Goal: Find specific page/section: Find specific page/section

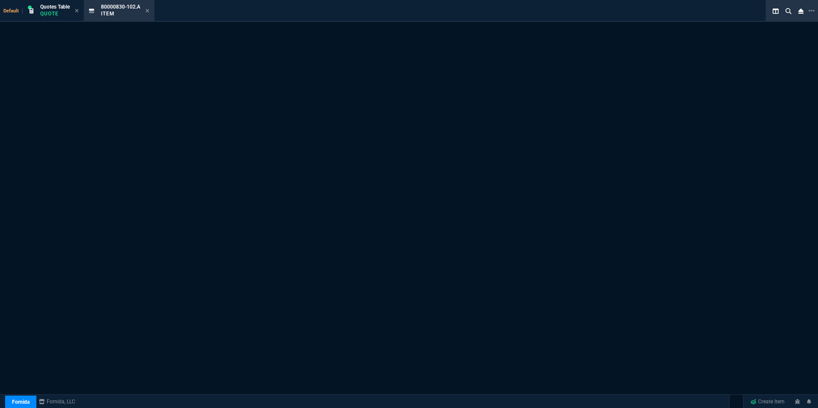
select select "16: [PERSON_NAME]"
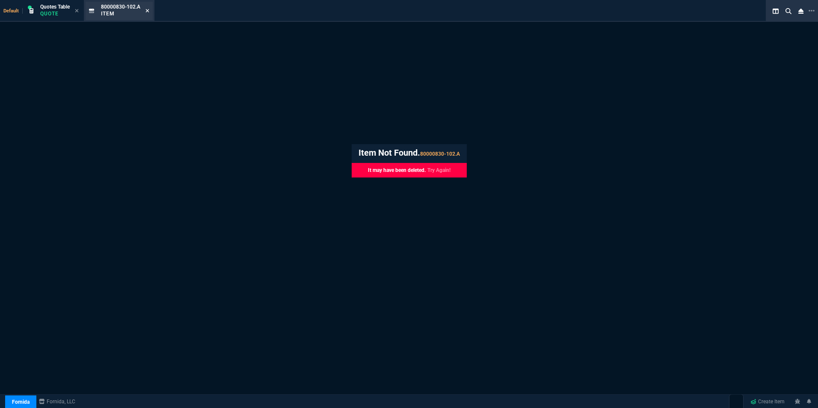
click at [149, 10] on icon at bounding box center [147, 10] width 4 height 5
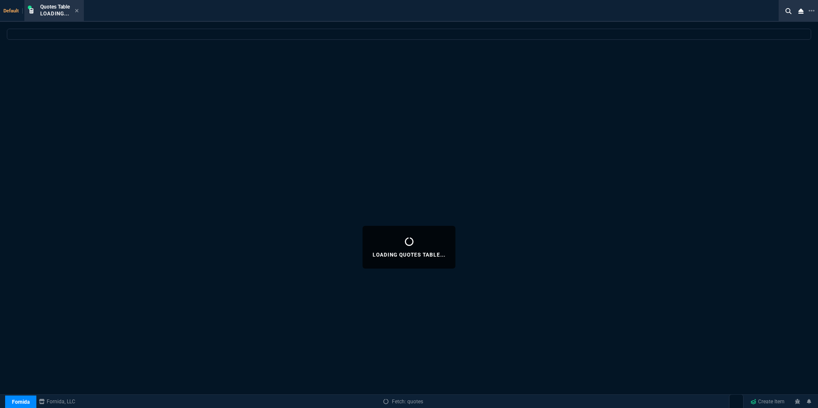
select select
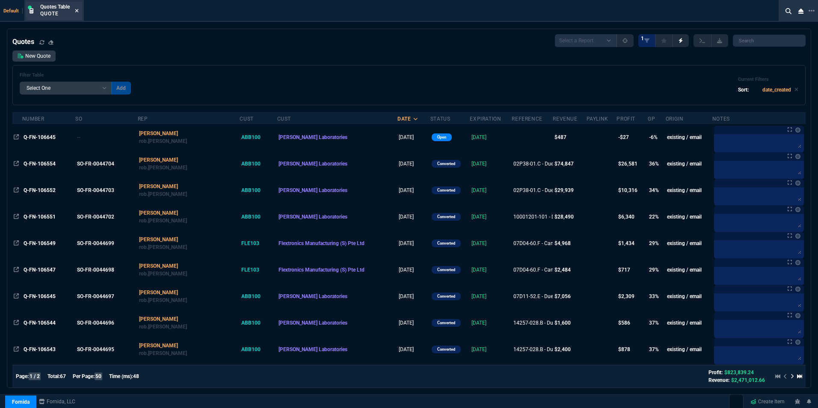
click at [78, 12] on icon at bounding box center [77, 10] width 4 height 5
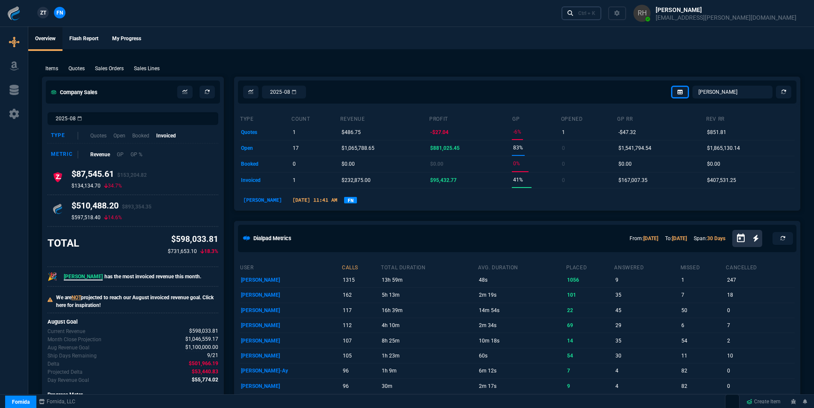
click at [595, 12] on div "Ctrl + K" at bounding box center [586, 13] width 17 height 7
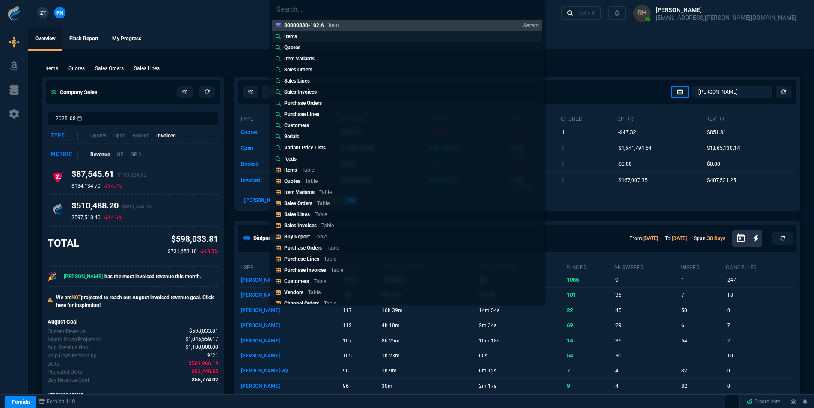
click at [291, 33] on p "Items" at bounding box center [290, 37] width 13 height 8
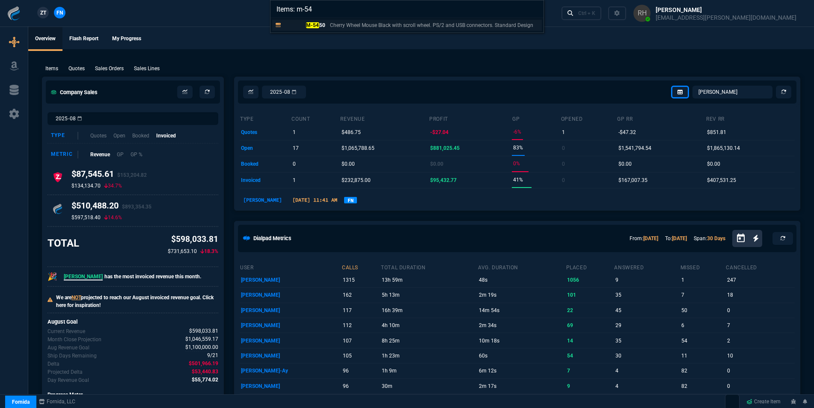
type input "Items: m-54"
click at [326, 27] on div "M-54 50 Cherry Wheel Mouse Black with scroll wheel. PS/2 and USB connectors. St…" at bounding box center [410, 25] width 252 height 8
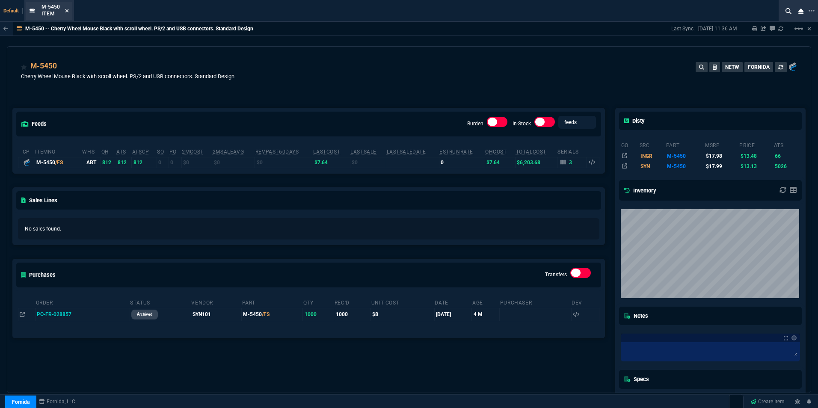
click at [66, 10] on icon at bounding box center [66, 10] width 3 height 3
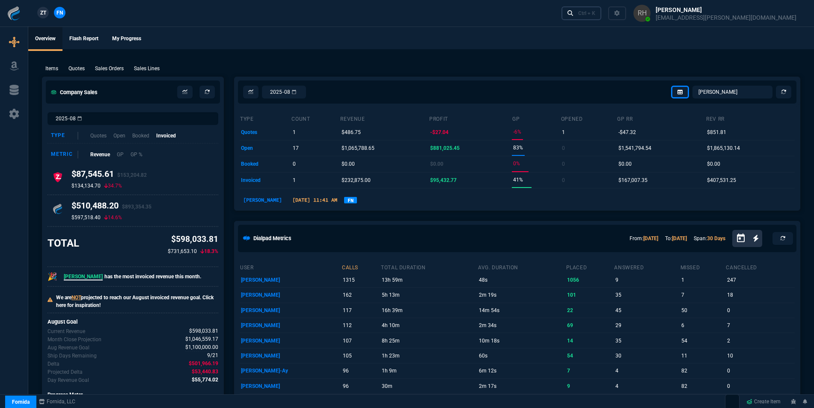
click at [602, 9] on link "Ctrl + K" at bounding box center [581, 12] width 40 height 13
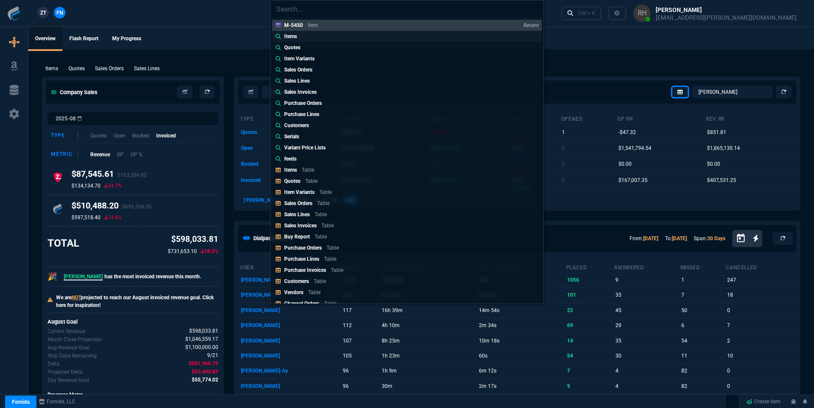
click at [303, 35] on link "Items" at bounding box center [407, 36] width 270 height 11
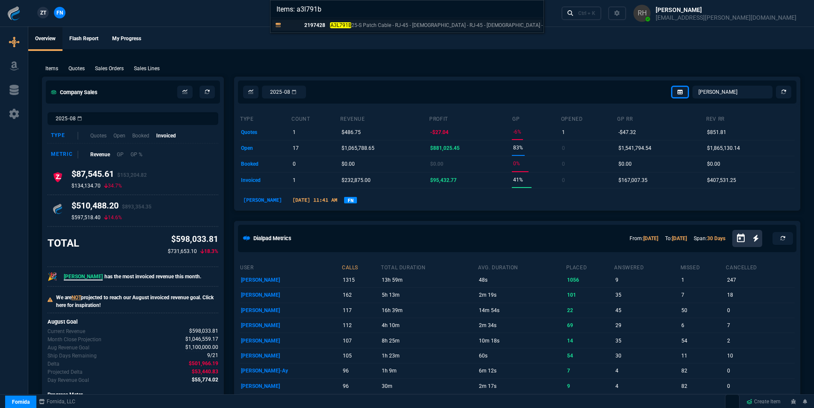
type input "Items: a3l791b"
click at [349, 24] on mark "A3L791B" at bounding box center [340, 25] width 21 height 6
